Goal: Information Seeking & Learning: Learn about a topic

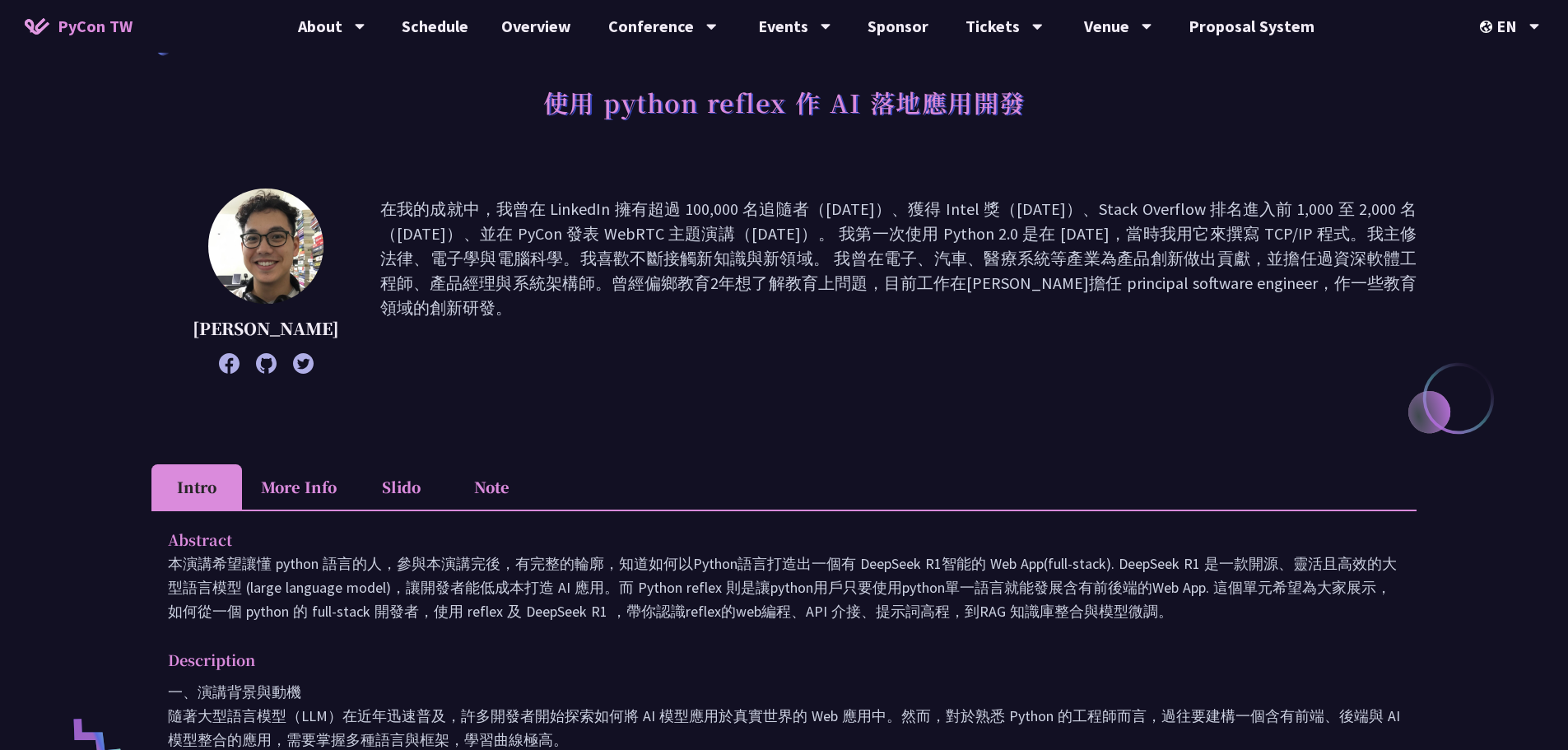
scroll to position [82, 0]
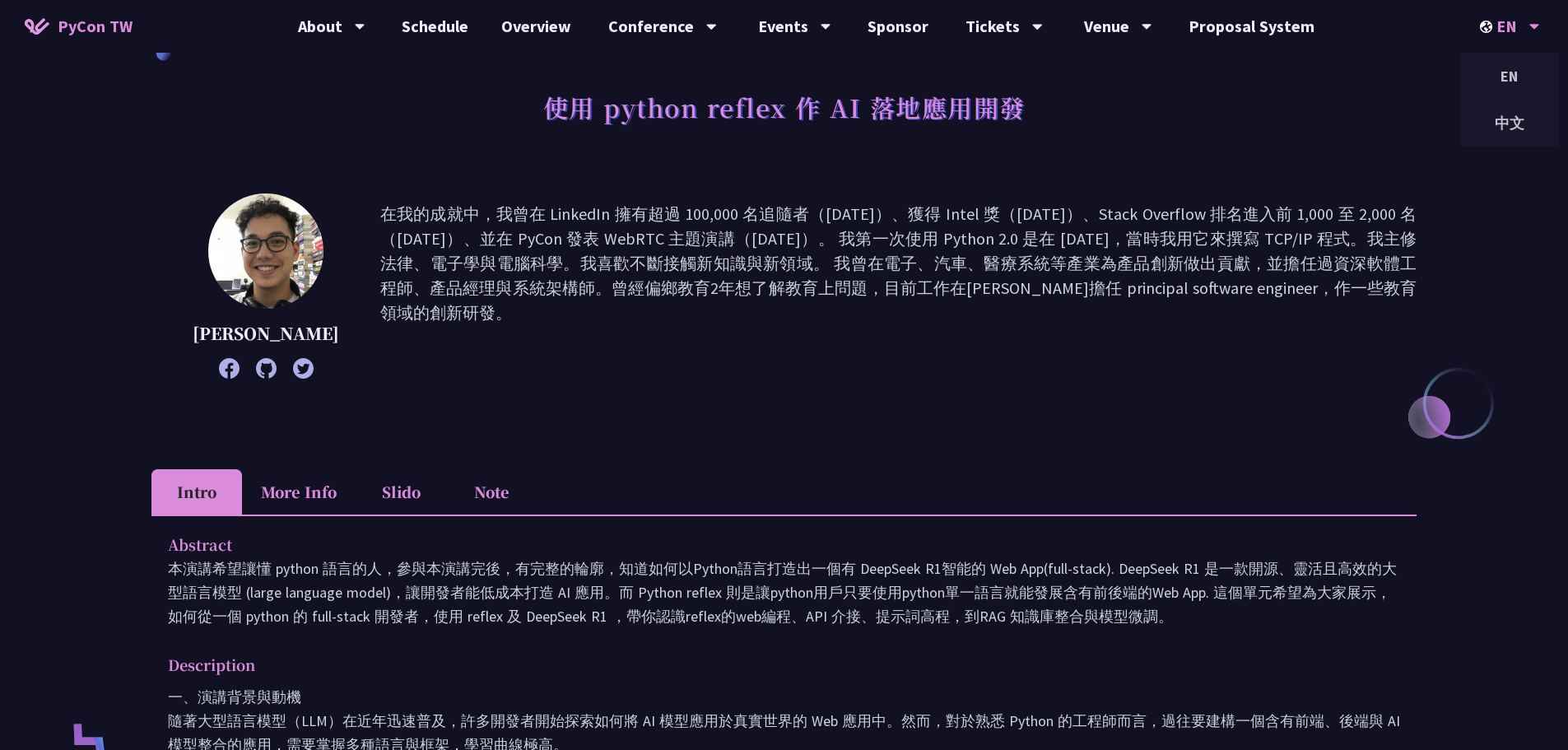
click at [1528, 26] on div "EN" at bounding box center [1510, 26] width 60 height 53
click at [1493, 129] on div "中文" at bounding box center [1509, 123] width 98 height 39
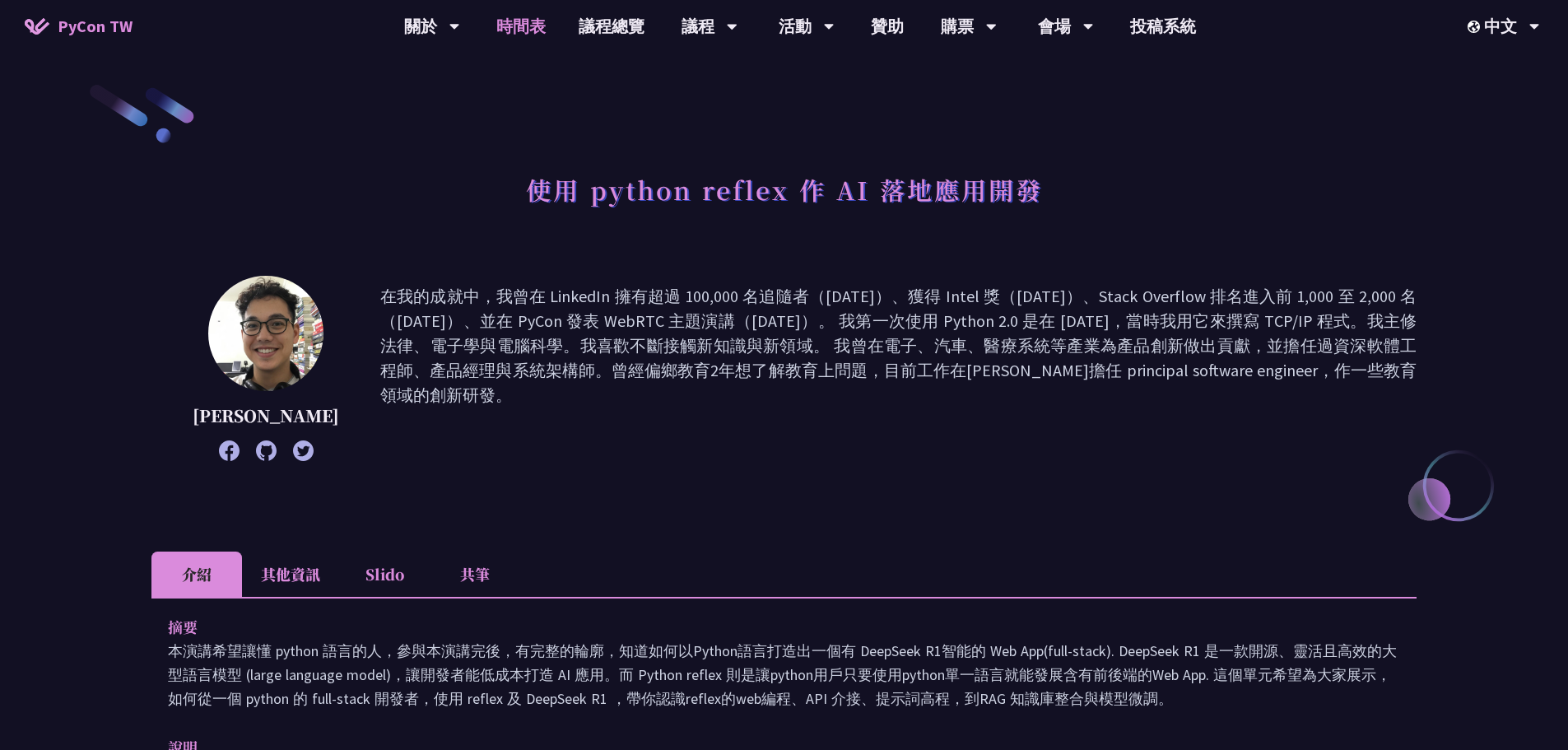
click at [545, 28] on link "時間表" at bounding box center [521, 26] width 82 height 53
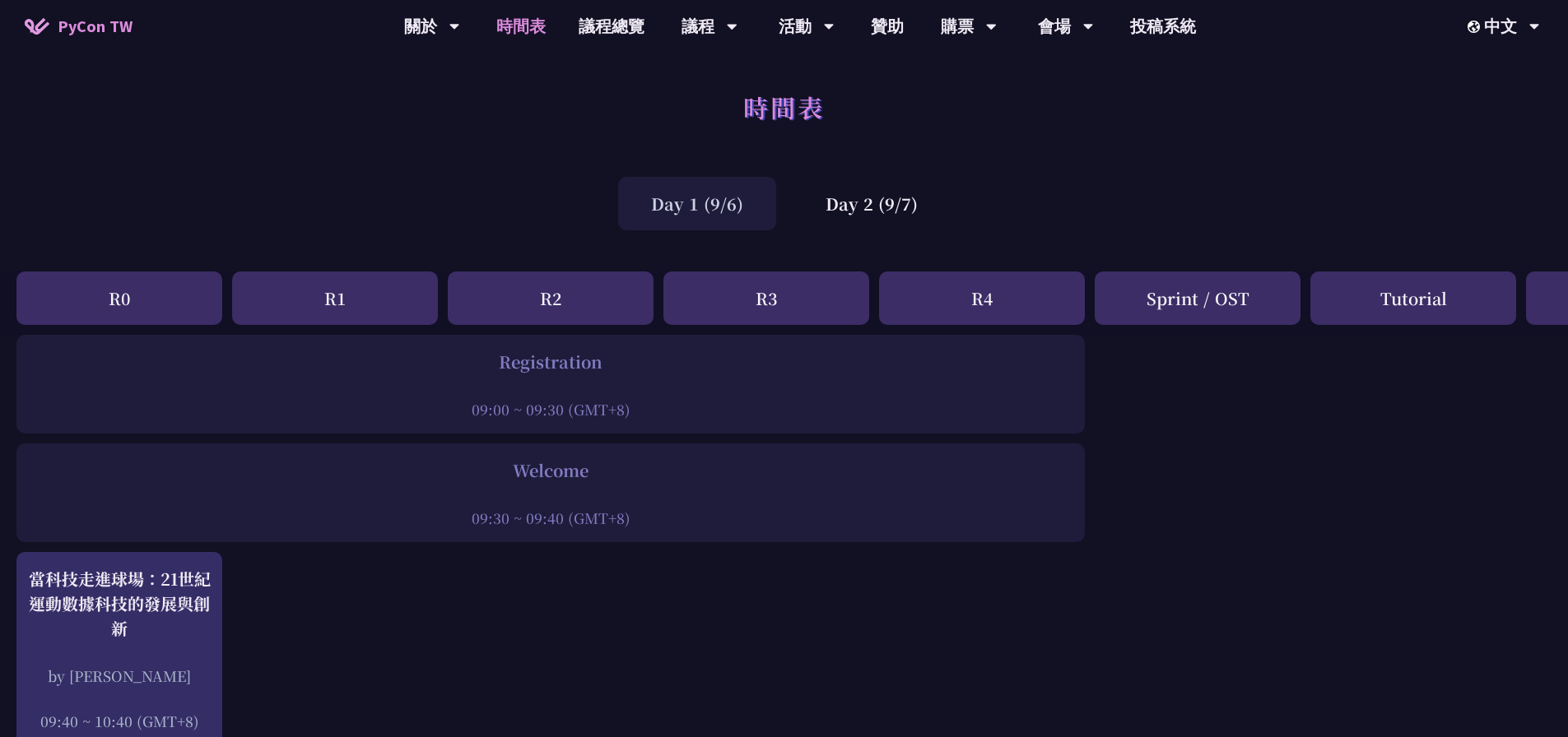
click at [561, 299] on div "R2" at bounding box center [550, 299] width 206 height 54
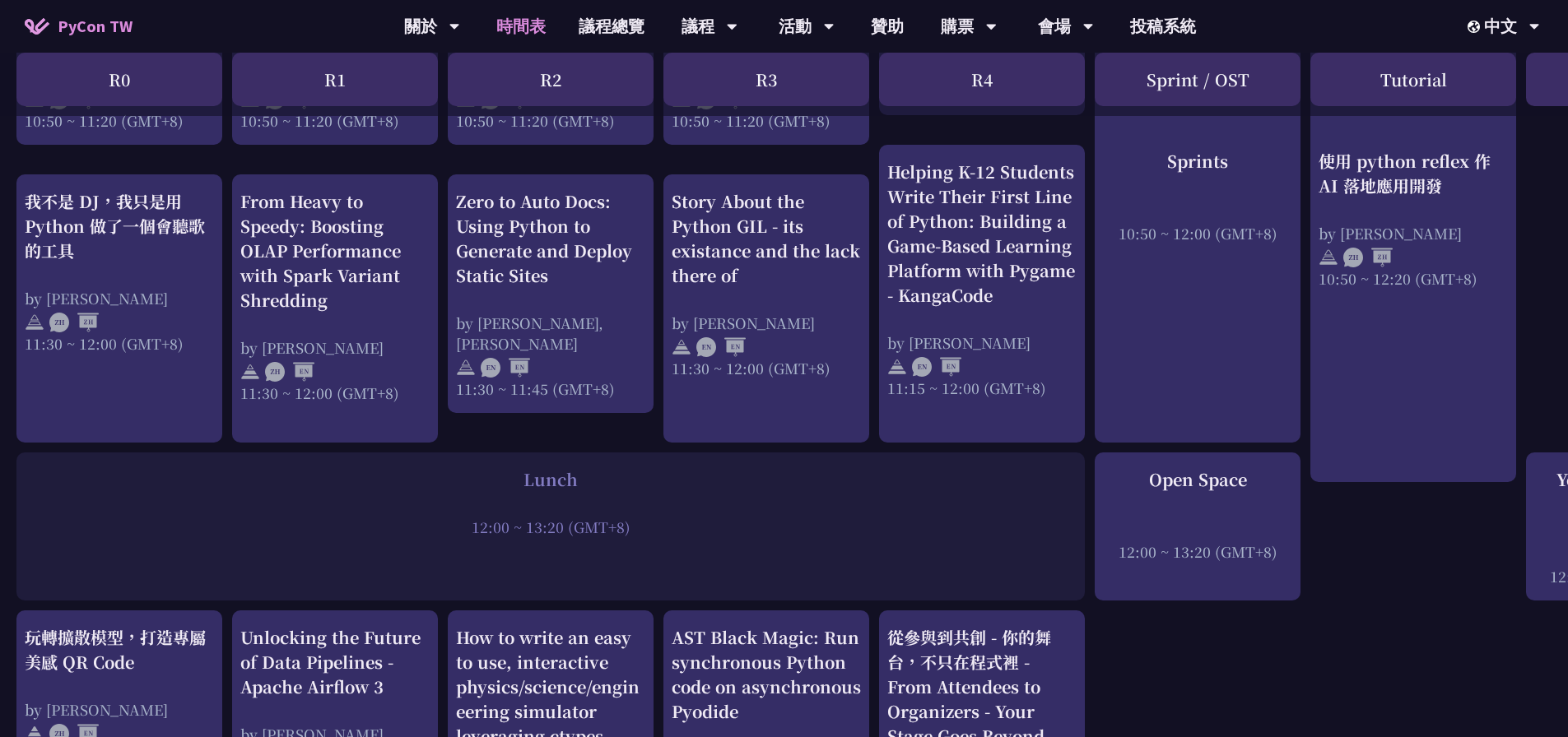
scroll to position [905, 0]
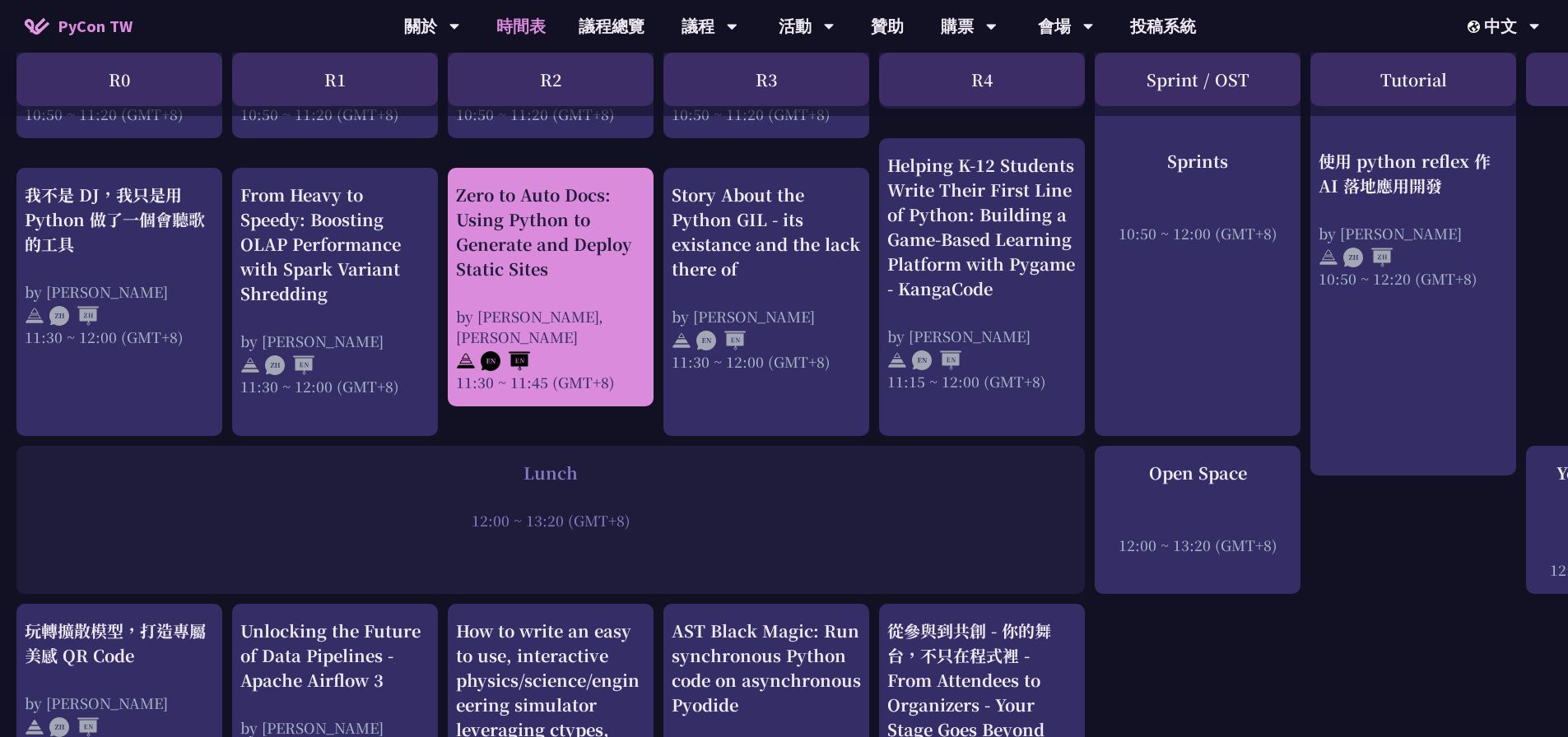
click at [562, 278] on div "Zero to Auto Docs: Using Python to Generate and Deploy Static Sites" at bounding box center [550, 231] width 189 height 98
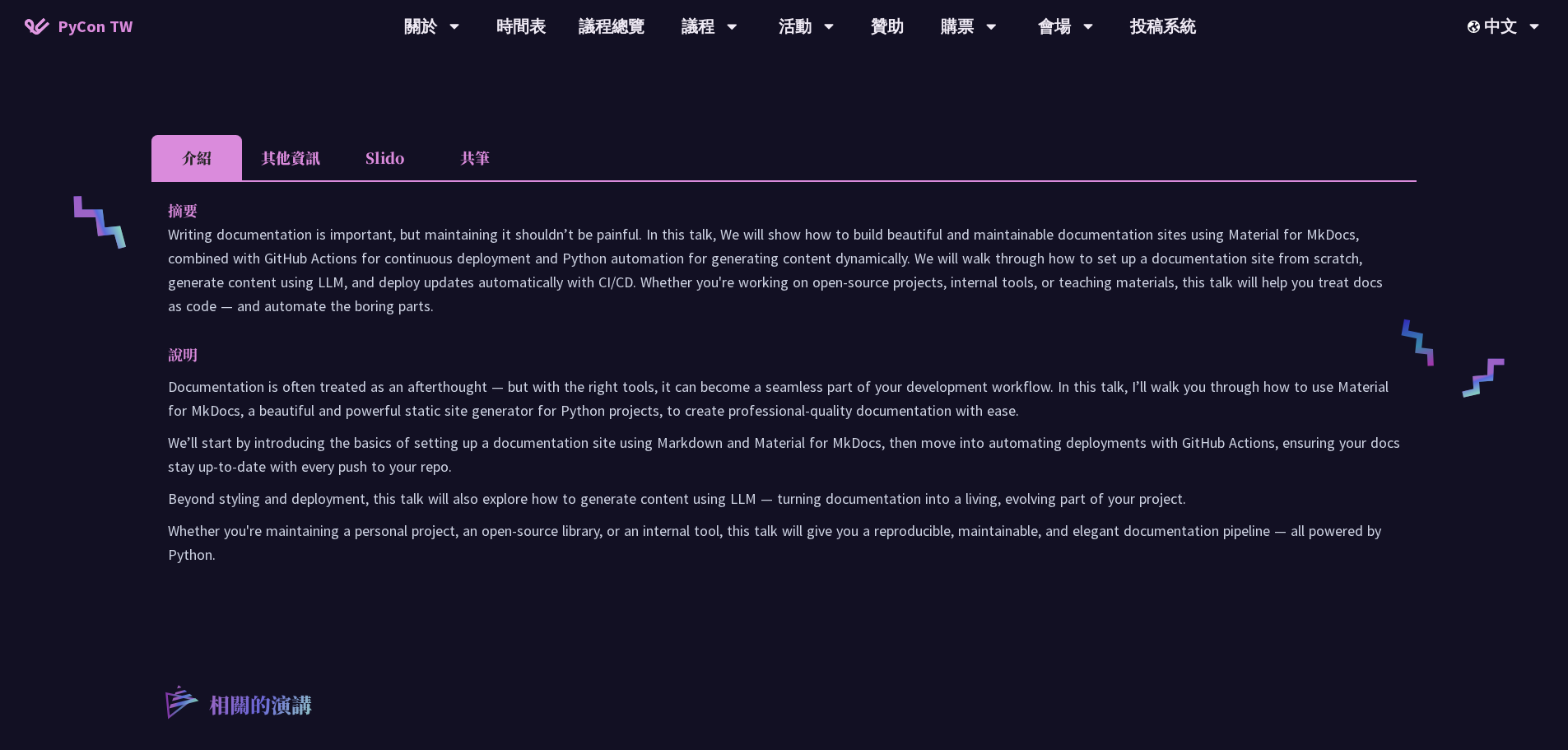
scroll to position [494, 0]
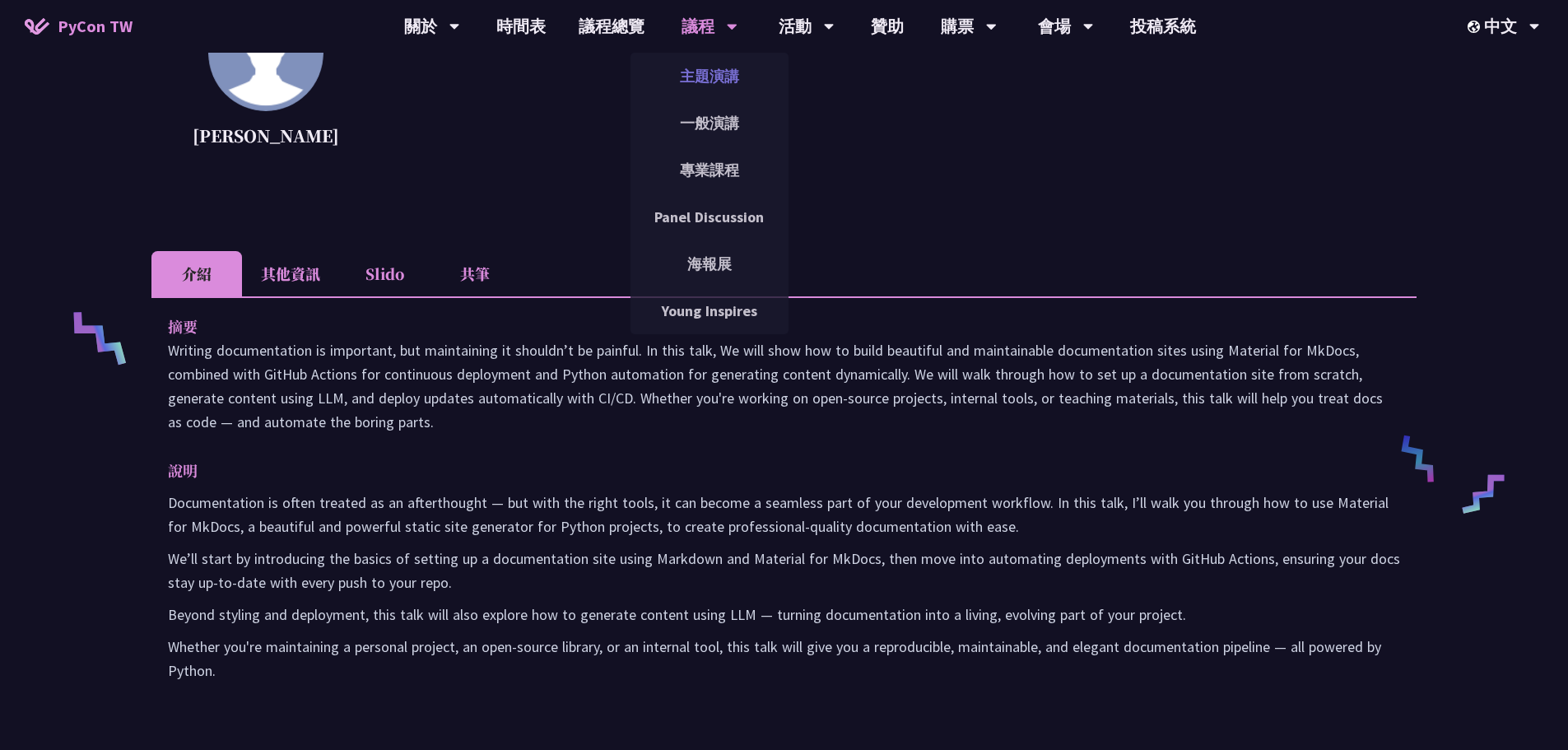
click at [711, 81] on link "主題演講" at bounding box center [710, 76] width 158 height 39
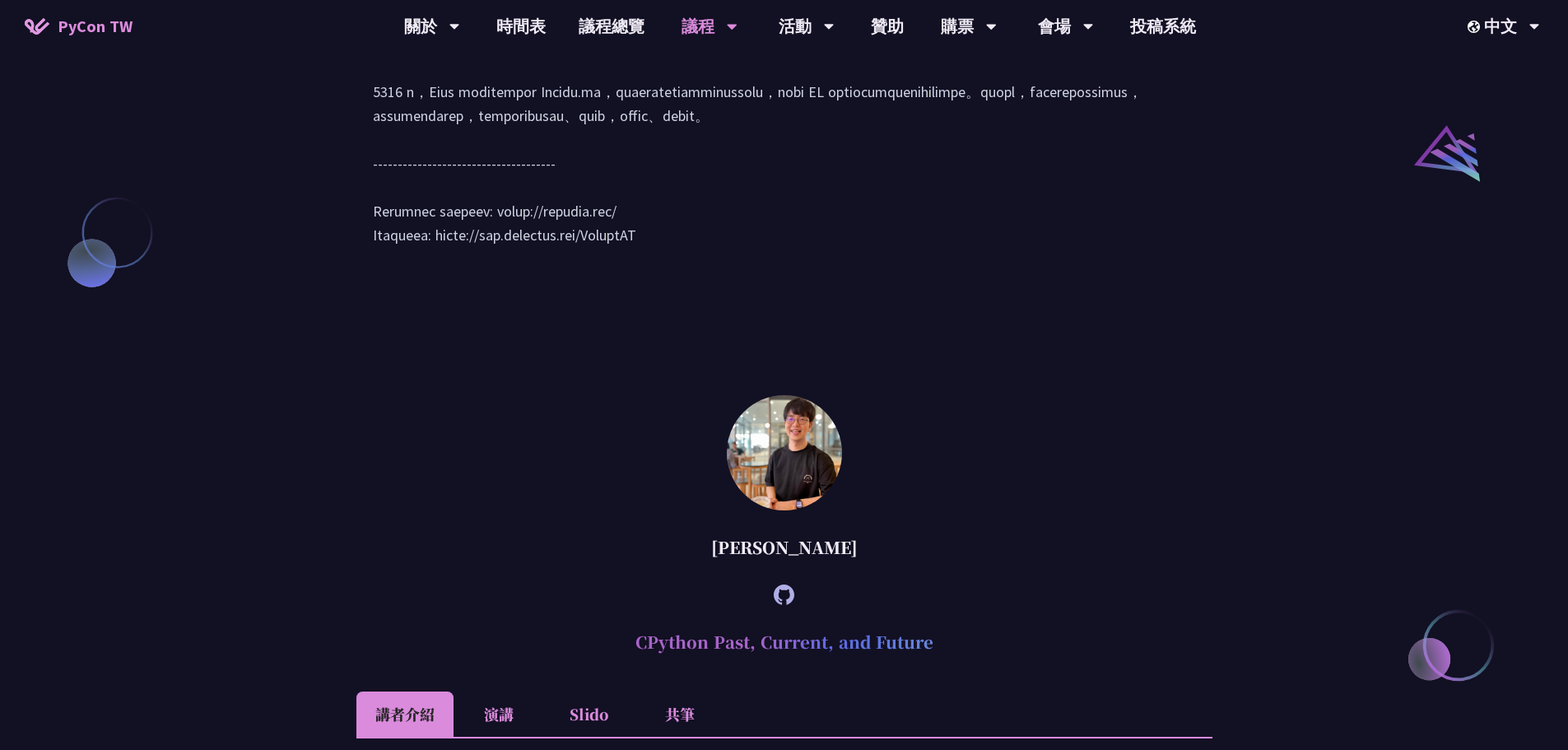
scroll to position [1811, 0]
